Goal: Transaction & Acquisition: Download file/media

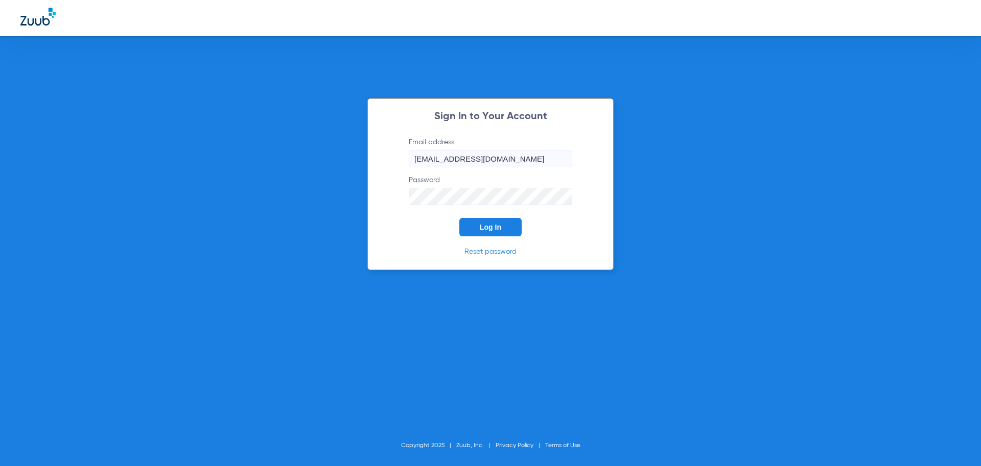
click at [506, 222] on button "Log In" at bounding box center [490, 227] width 62 height 18
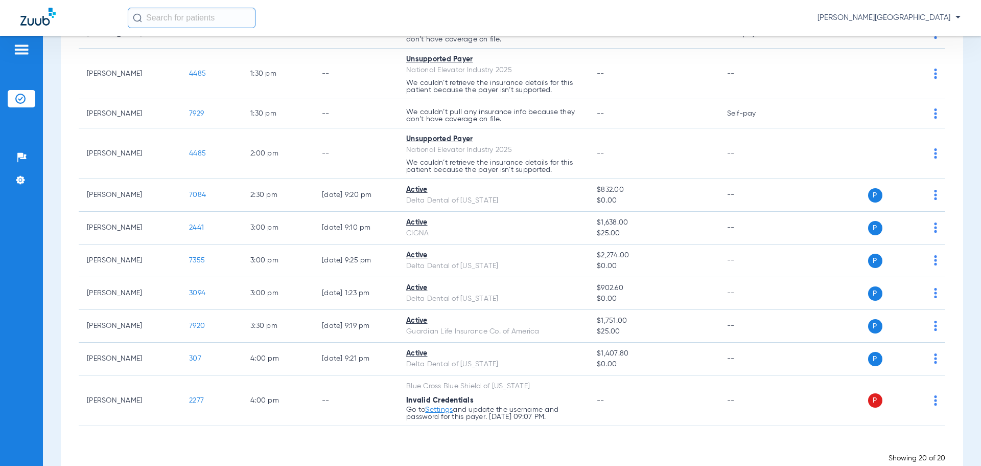
scroll to position [433, 0]
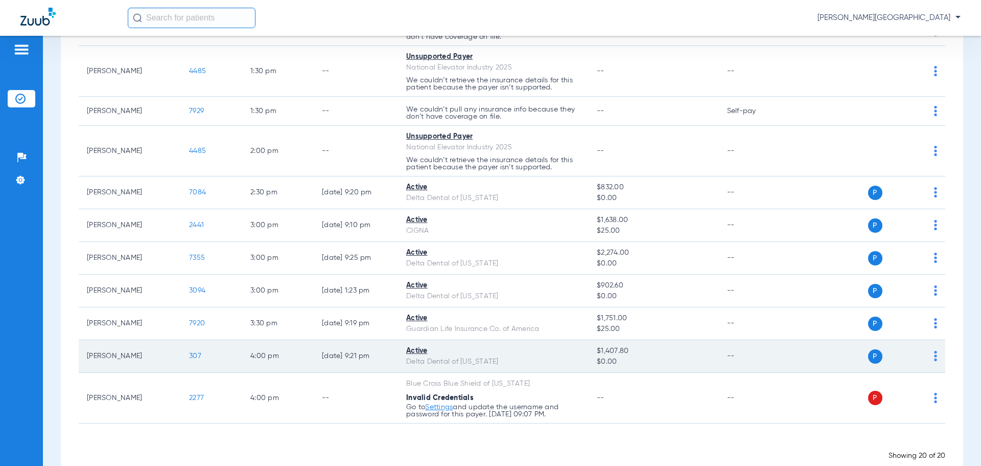
click at [197, 354] on span "307" at bounding box center [195, 355] width 12 height 7
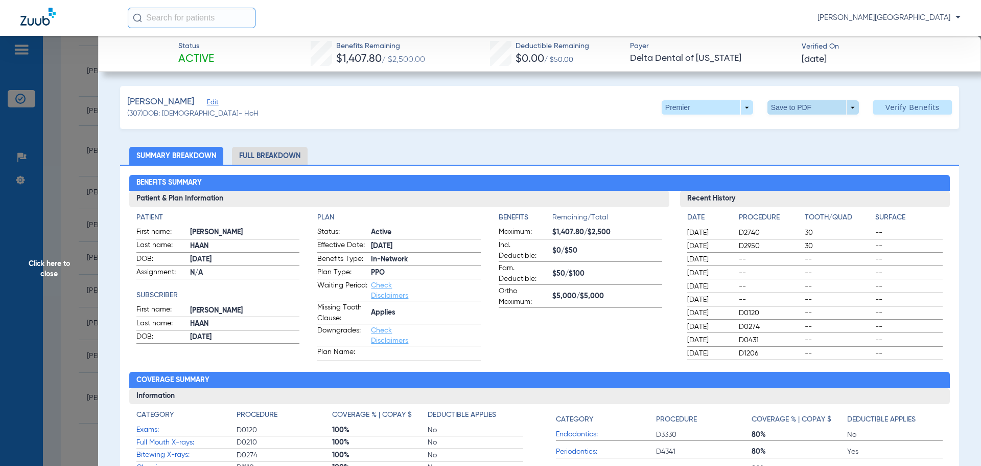
click at [811, 106] on span at bounding box center [813, 107] width 25 height 25
click at [811, 125] on span "Save to PDF" at bounding box center [809, 127] width 40 height 7
click at [40, 230] on span "Click here to close" at bounding box center [49, 269] width 98 height 466
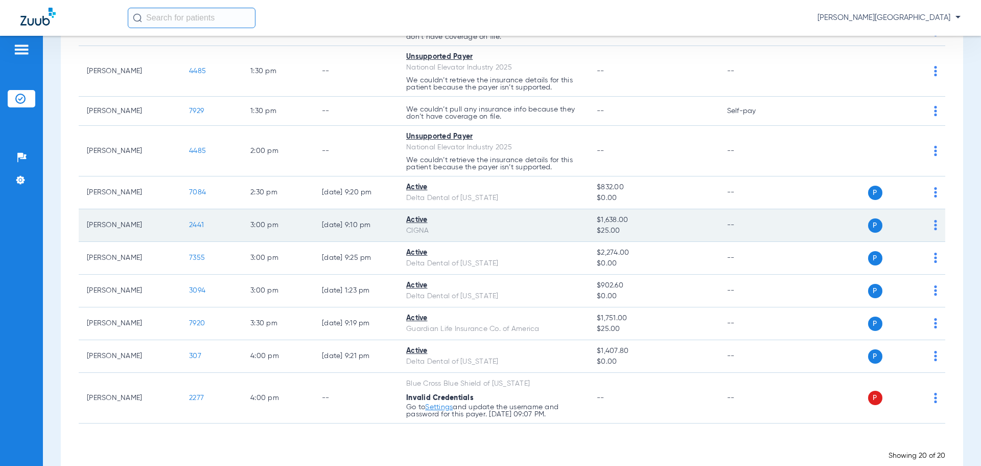
click at [197, 222] on span "2441" at bounding box center [196, 224] width 15 height 7
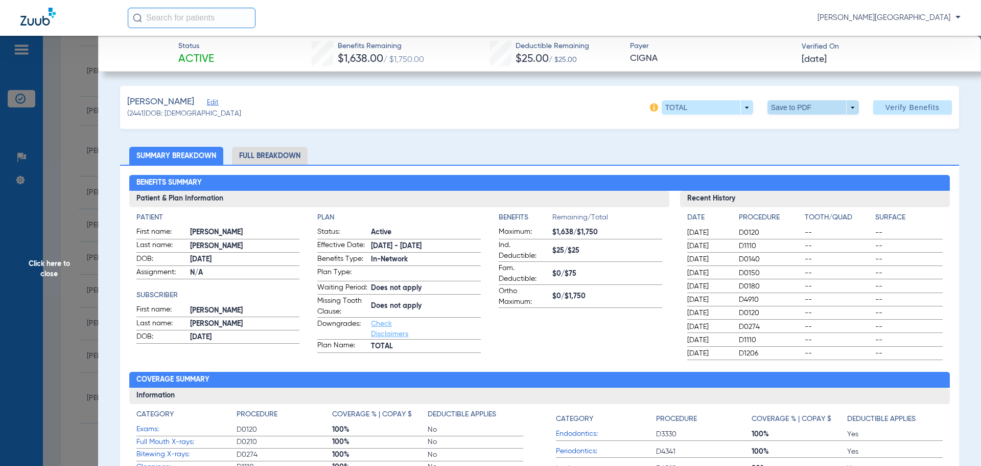
click at [793, 109] on span at bounding box center [813, 107] width 91 height 14
click at [802, 127] on span "Save to PDF" at bounding box center [809, 127] width 40 height 7
click at [68, 186] on span "Click here to close" at bounding box center [49, 269] width 98 height 466
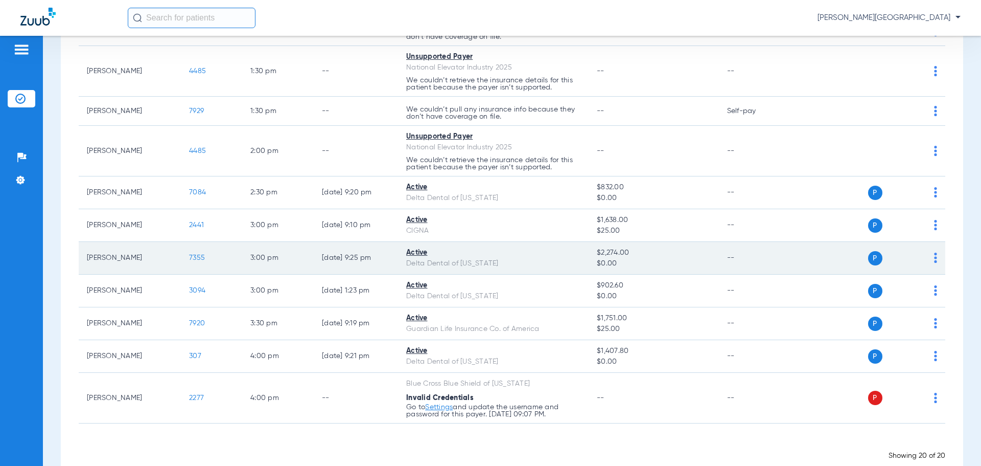
click at [193, 256] on span "7355" at bounding box center [197, 257] width 16 height 7
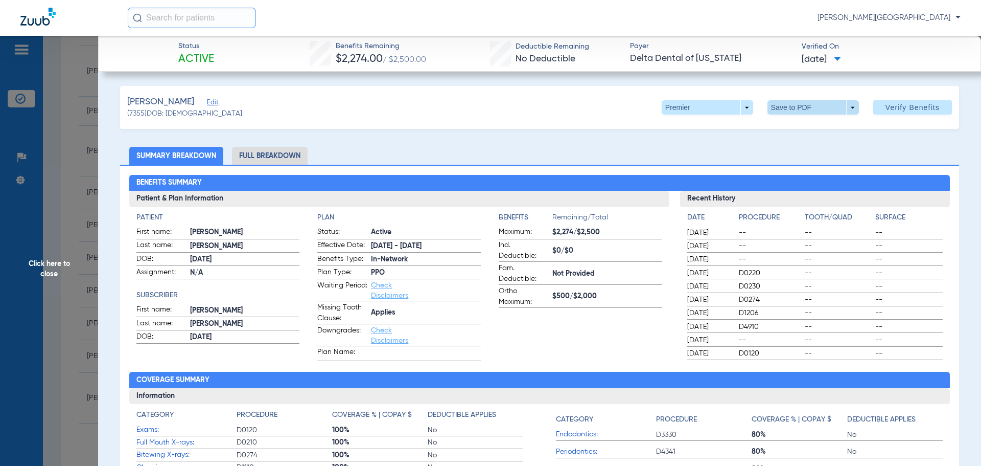
click at [783, 107] on span at bounding box center [813, 107] width 91 height 14
click at [792, 131] on span "Save to PDF" at bounding box center [809, 127] width 40 height 7
click at [792, 109] on span at bounding box center [813, 107] width 91 height 14
click at [800, 127] on span "Save to PDF" at bounding box center [809, 127] width 40 height 7
click at [68, 198] on span "Click here to close" at bounding box center [49, 269] width 98 height 466
